Goal: Task Accomplishment & Management: Manage account settings

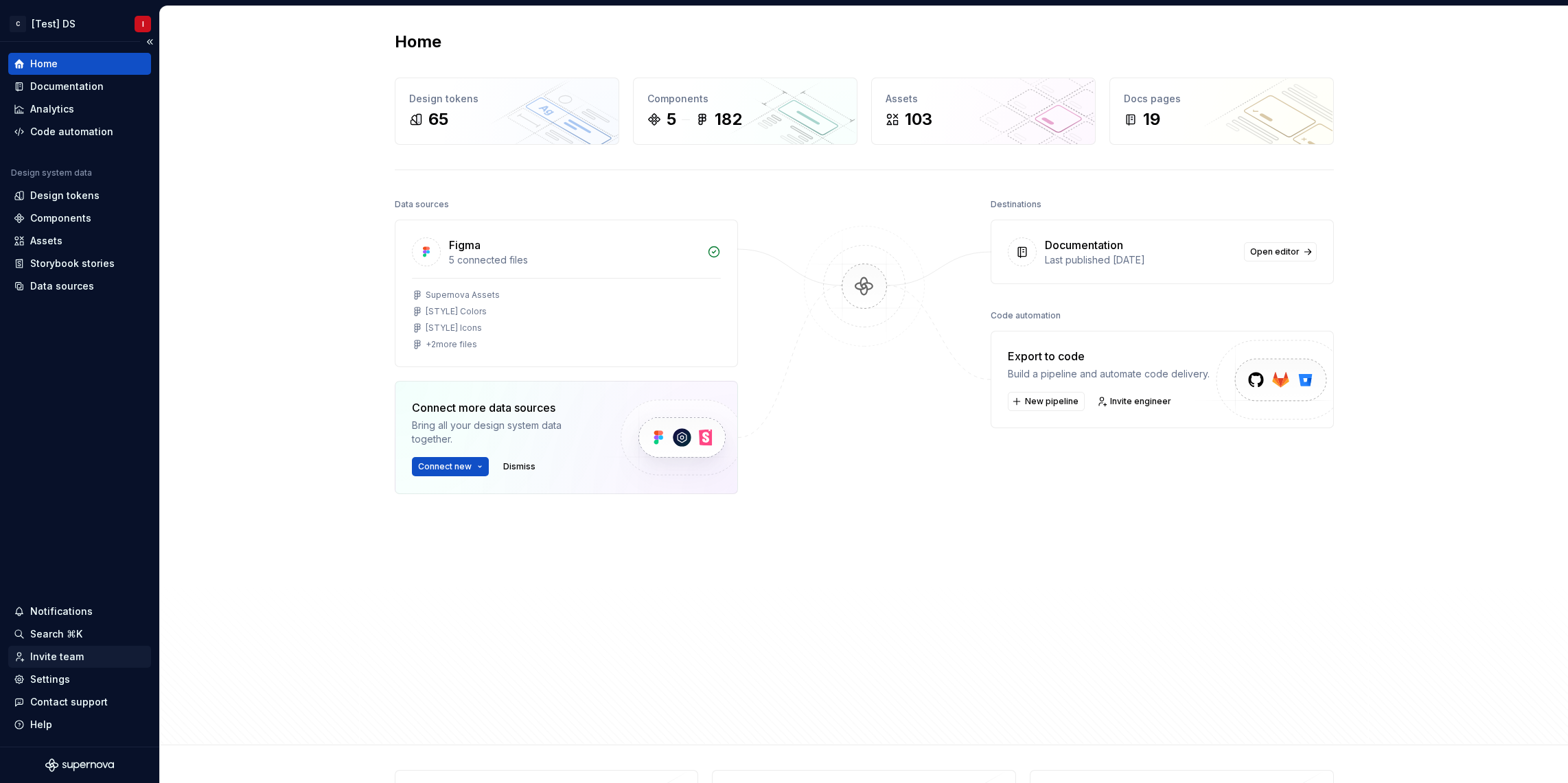
click at [73, 660] on div "Invite team" at bounding box center [56, 657] width 53 height 13
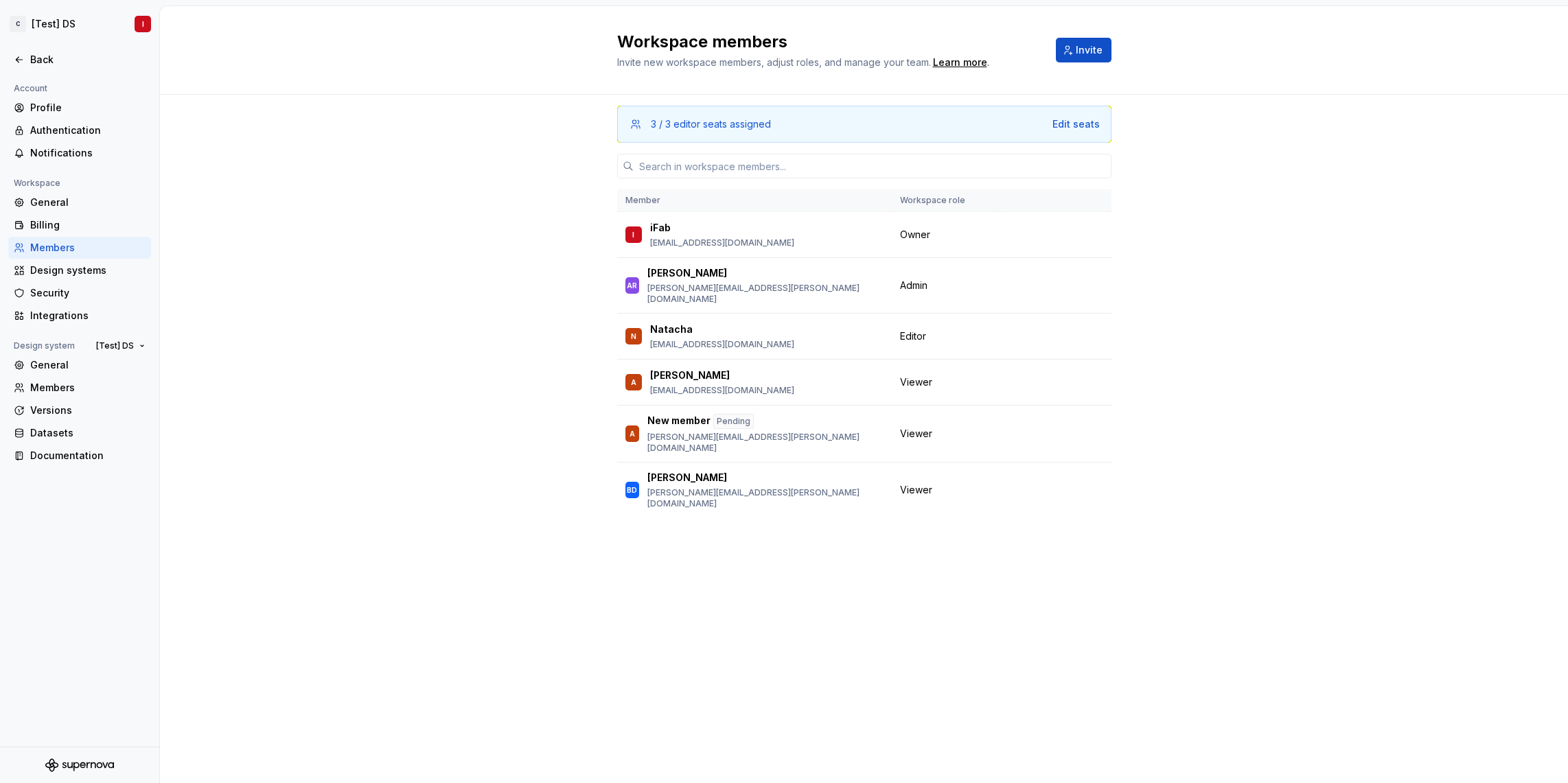
click at [850, 662] on div "3 / 3 editor seats assigned Edit seats Member Workspace role I iFab [EMAIL_ADDR…" at bounding box center [865, 412] width 495 height 636
click at [850, 661] on div "3 / 3 editor seats assigned Edit seats Member Workspace role I iFab [EMAIL_ADDR…" at bounding box center [865, 412] width 495 height 636
click at [13, 61] on icon at bounding box center [19, 59] width 11 height 11
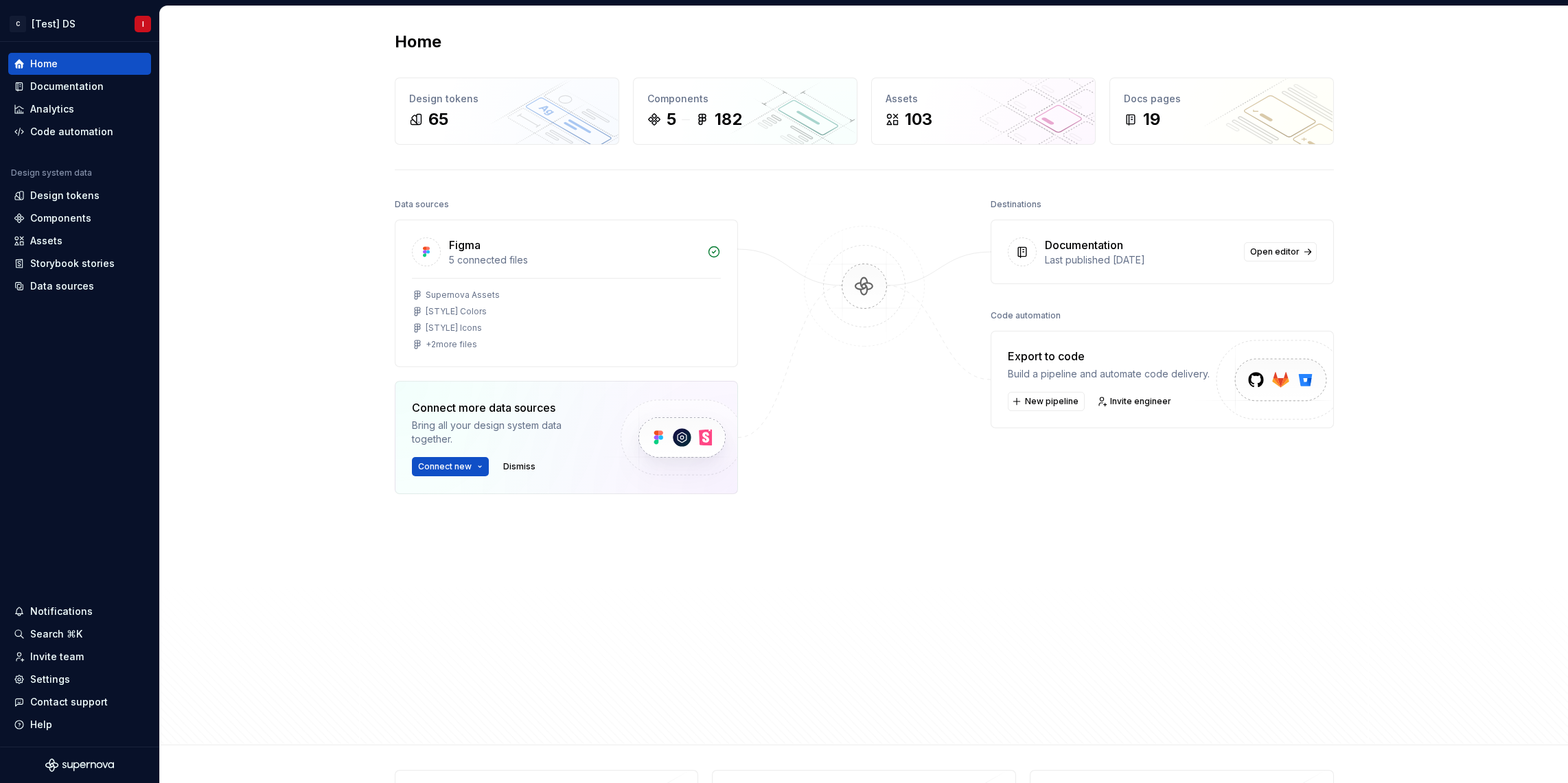
click at [396, 719] on div "Home Design tokens 65 Components 5 182 Assets 103 Docs pages 19 Data sources Fi…" at bounding box center [864, 375] width 989 height 739
click at [71, 658] on div "Invite team" at bounding box center [56, 657] width 53 height 13
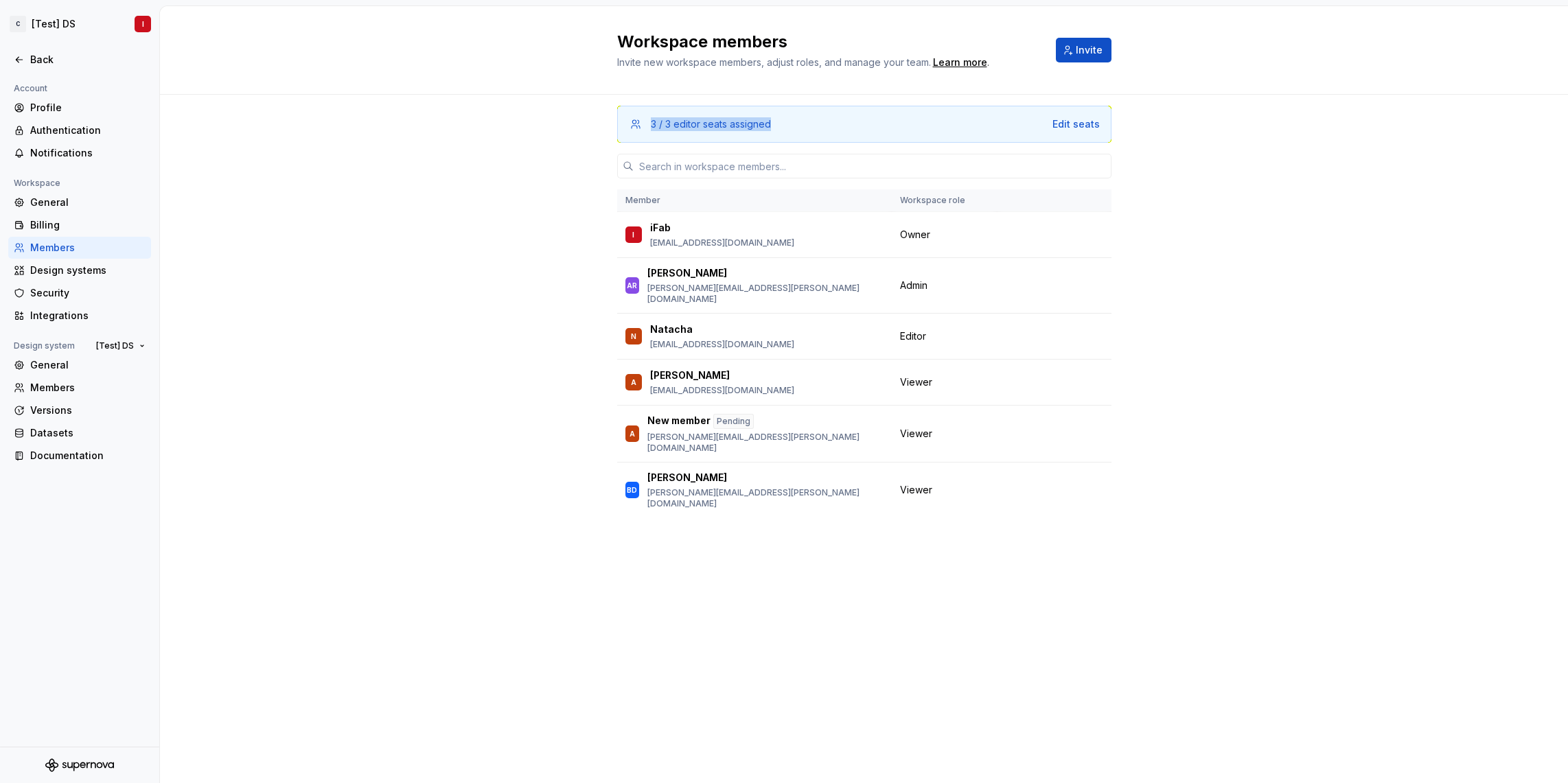
drag, startPoint x: 649, startPoint y: 121, endPoint x: 815, endPoint y: 130, distance: 166.2
click at [815, 130] on div "3 / 3 editor seats assigned Edit seats" at bounding box center [864, 124] width 471 height 13
click at [926, 655] on div "3 / 3 editor seats assigned Edit seats Member Workspace role I iFab [EMAIL_ADDR…" at bounding box center [865, 412] width 495 height 636
click at [675, 609] on div "3 / 3 editor seats assigned Edit seats Member Workspace role I iFab [EMAIL_ADDR…" at bounding box center [865, 412] width 495 height 636
click at [917, 677] on div "3 / 3 editor seats assigned Edit seats Member Workspace role I iFab [EMAIL_ADDR…" at bounding box center [865, 412] width 495 height 636
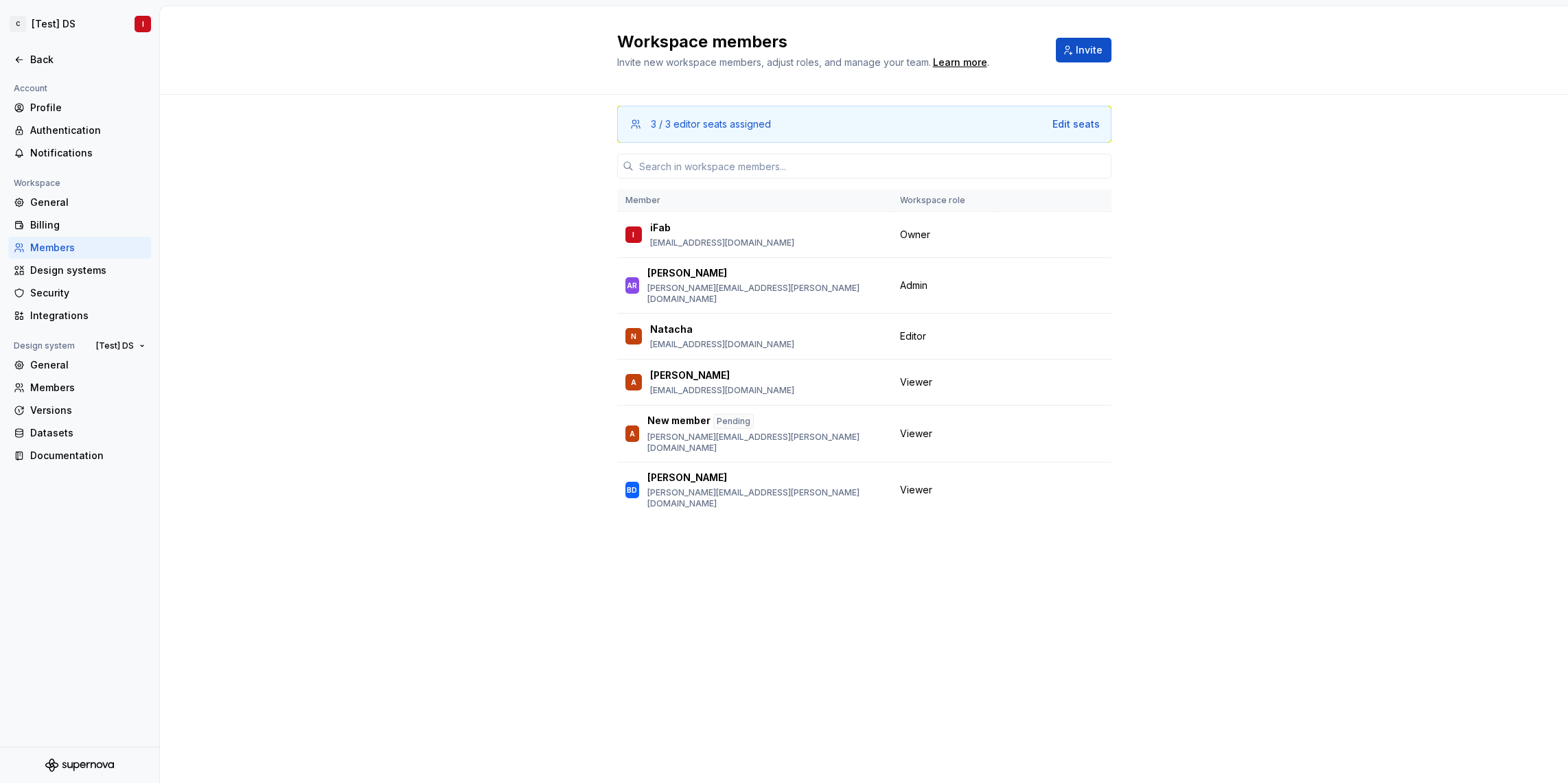
click at [892, 648] on div "3 / 3 editor seats assigned Edit seats Member Workspace role I iFab [EMAIL_ADDR…" at bounding box center [865, 412] width 495 height 636
click at [1093, 238] on button "button" at bounding box center [1094, 235] width 19 height 19
click at [1043, 662] on div "3 / 3 editor seats assigned Edit seats Member Workspace role I iFab [EMAIL_ADDR…" at bounding box center [865, 412] width 495 height 636
click at [334, 509] on div "3 / 3 editor seats assigned Edit seats Member Workspace role I iFab [EMAIL_ADDR…" at bounding box center [863, 438] width 1408 height 689
